Goal: Check status: Check status

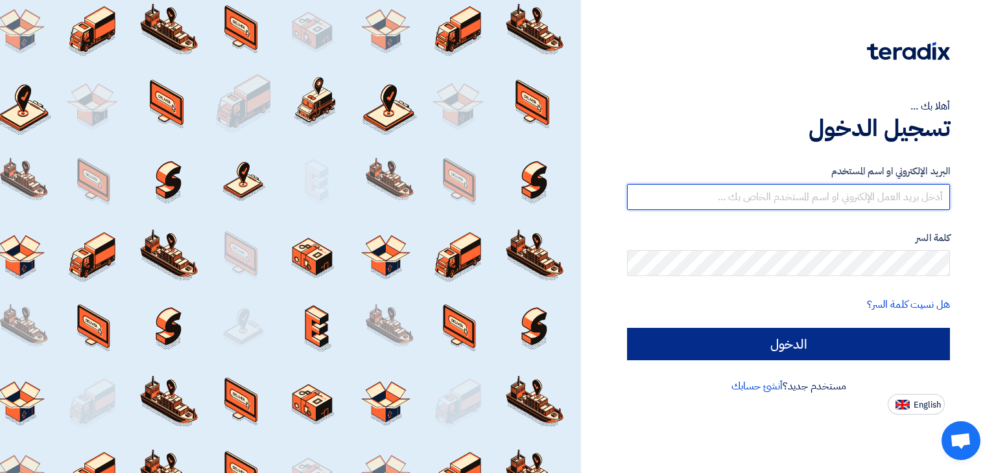
type input "mustafa@trappestcontrol.com"
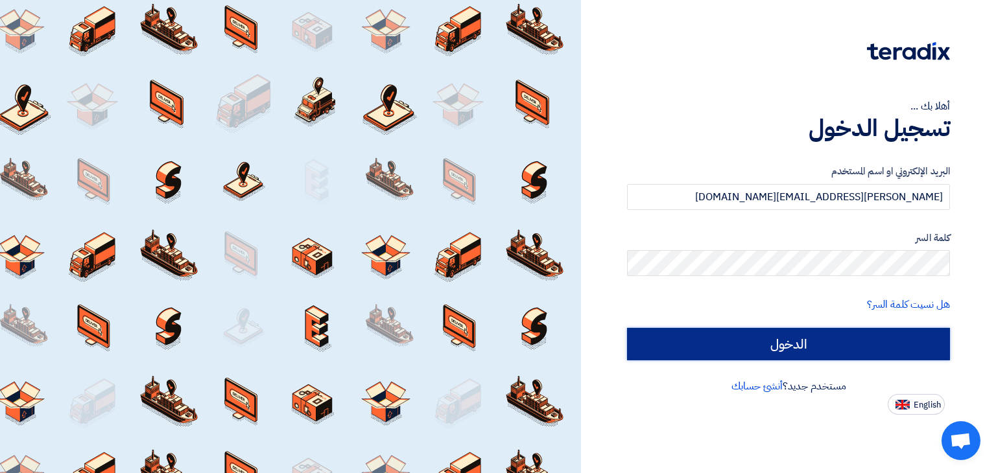
click at [739, 345] on input "الدخول" at bounding box center [788, 344] width 323 height 32
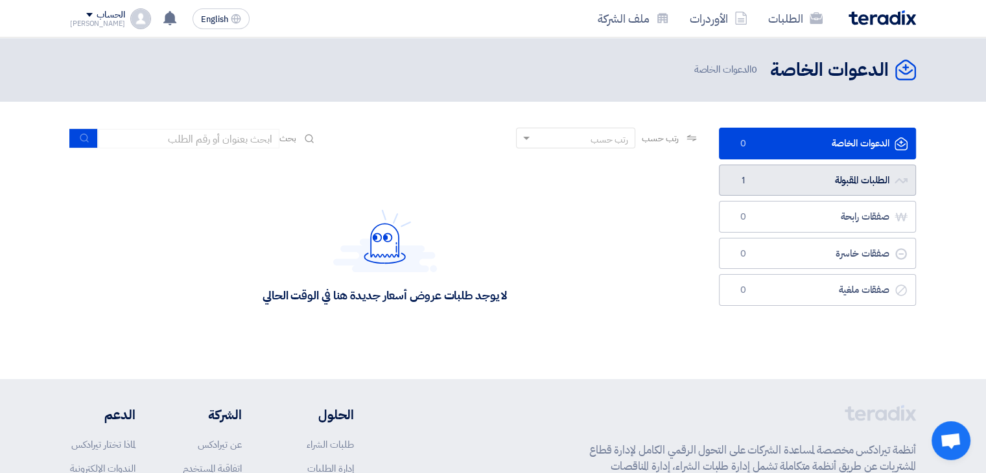
click at [772, 182] on link "الطلبات المقبولة الطلبات المقبولة 1" at bounding box center [817, 181] width 197 height 32
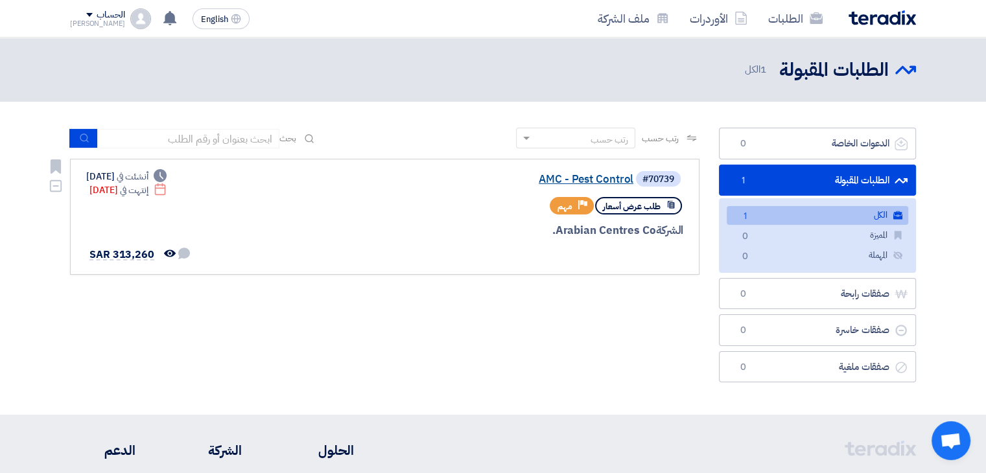
click at [602, 178] on link "AMC - Pest Control" at bounding box center [503, 180] width 259 height 12
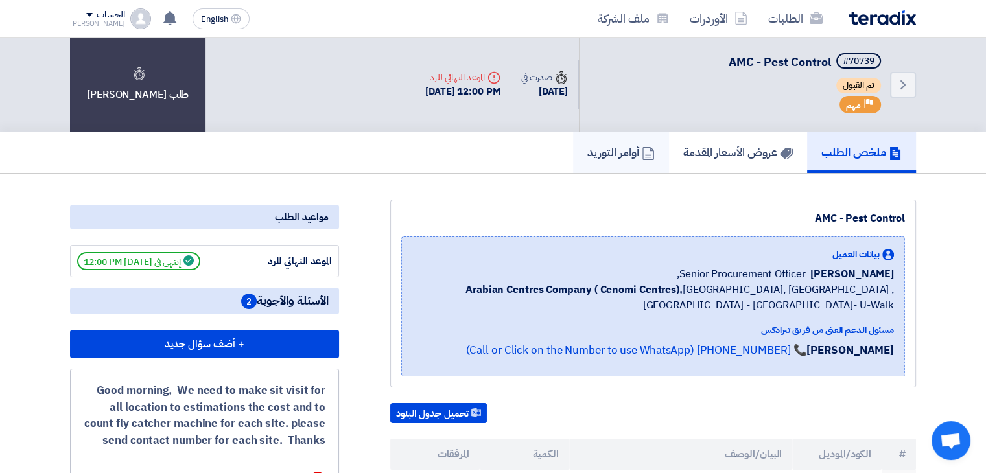
click at [625, 146] on h5 "أوامر التوريد" at bounding box center [620, 152] width 67 height 15
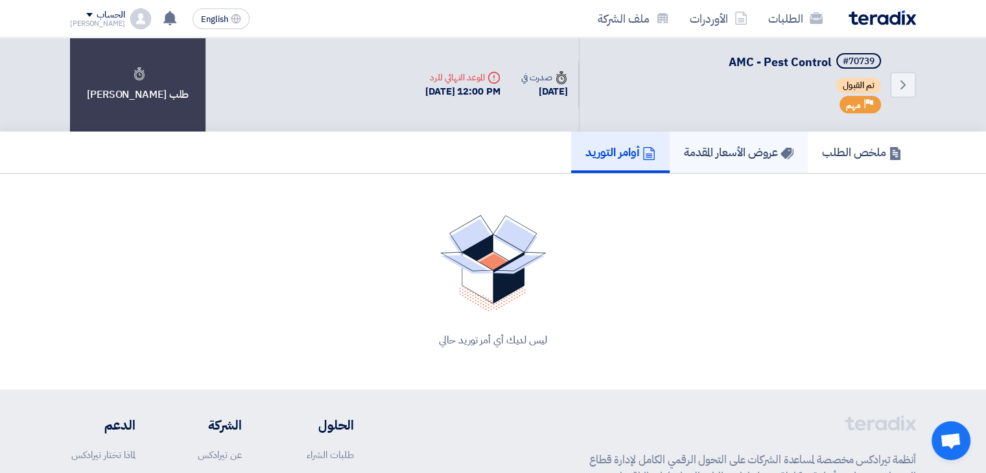
click at [723, 152] on h5 "عروض الأسعار المقدمة" at bounding box center [739, 152] width 110 height 15
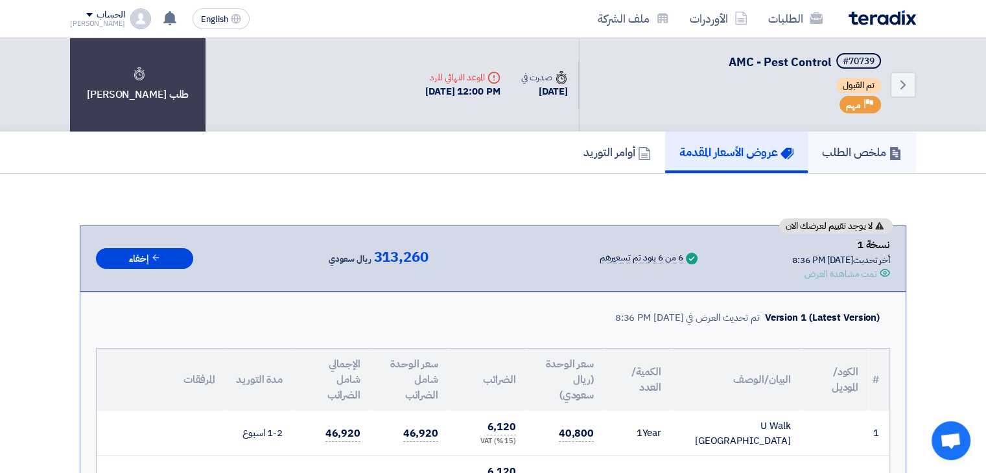
click at [841, 151] on h5 "ملخص الطلب" at bounding box center [862, 152] width 80 height 15
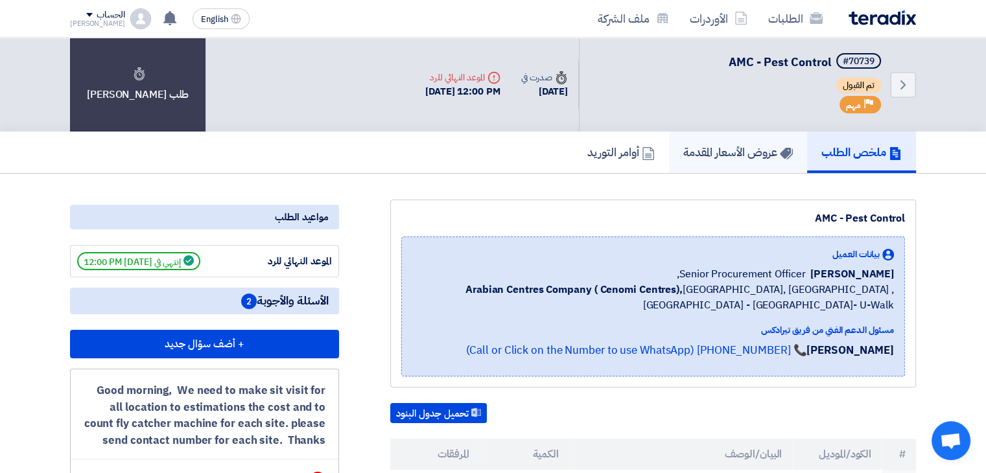
click at [722, 148] on h5 "عروض الأسعار المقدمة" at bounding box center [738, 152] width 110 height 15
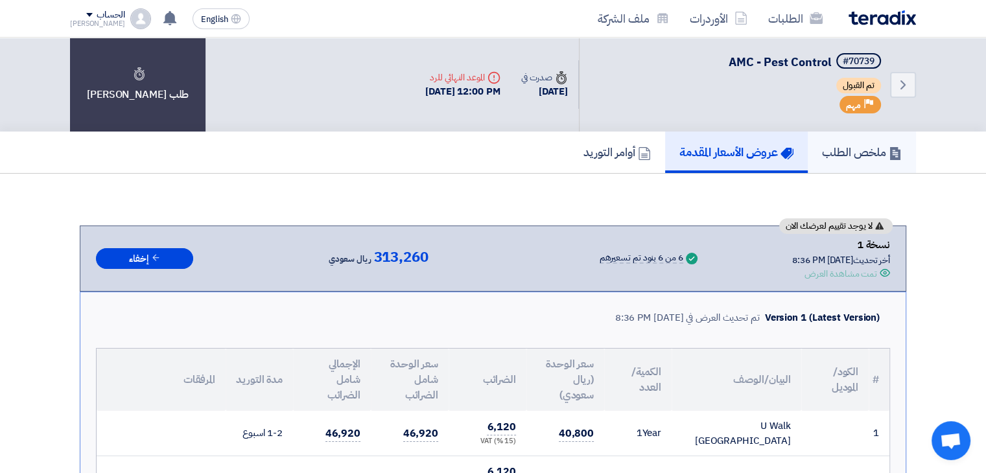
click at [832, 150] on h5 "ملخص الطلب" at bounding box center [862, 152] width 80 height 15
